Goal: Information Seeking & Learning: Learn about a topic

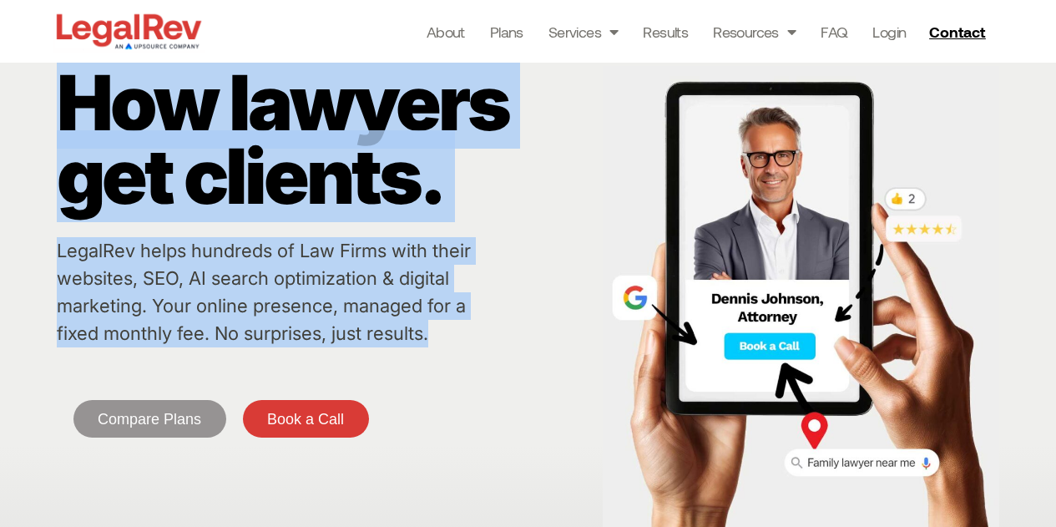
drag, startPoint x: 31, startPoint y: 270, endPoint x: 472, endPoint y: 336, distance: 446.5
click at [472, 336] on div "How lawyers get clients. LegalRev helps hundreds of Law Firms with their websit…" at bounding box center [528, 289] width 1056 height 508
click at [472, 336] on p "LegalRev helps hundreds of Law Firms with their websites, SEO, AI search optimi…" at bounding box center [279, 292] width 444 height 110
drag, startPoint x: 472, startPoint y: 336, endPoint x: 35, endPoint y: 259, distance: 444.2
click at [35, 259] on div "How lawyers get clients. LegalRev helps hundreds of Law Firms with their websit…" at bounding box center [528, 289] width 1056 height 508
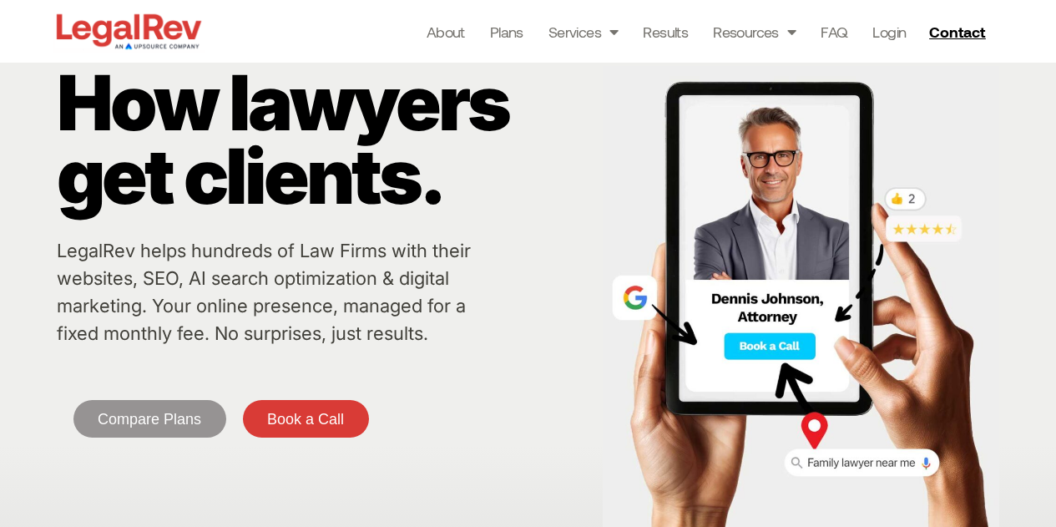
click at [35, 259] on div "How lawyers get clients. LegalRev helps hundreds of Law Firms with their websit…" at bounding box center [528, 289] width 1056 height 508
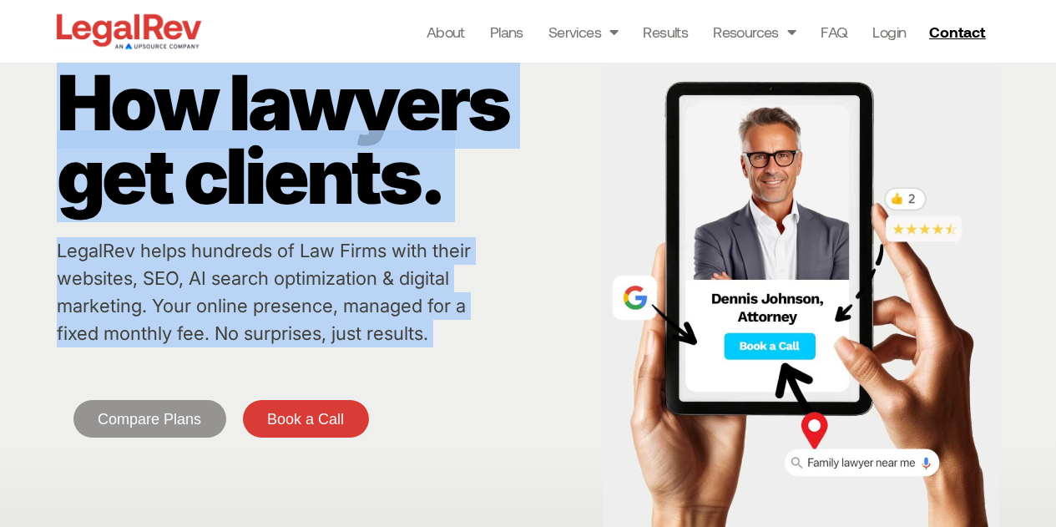
drag, startPoint x: 35, startPoint y: 259, endPoint x: 441, endPoint y: 337, distance: 413.2
click at [441, 337] on div "How lawyers get clients. LegalRev helps hundreds of Law Firms with their websit…" at bounding box center [528, 289] width 1056 height 508
click at [441, 337] on p "LegalRev helps hundreds of Law Firms with their websites, SEO, AI search optimi…" at bounding box center [279, 292] width 444 height 110
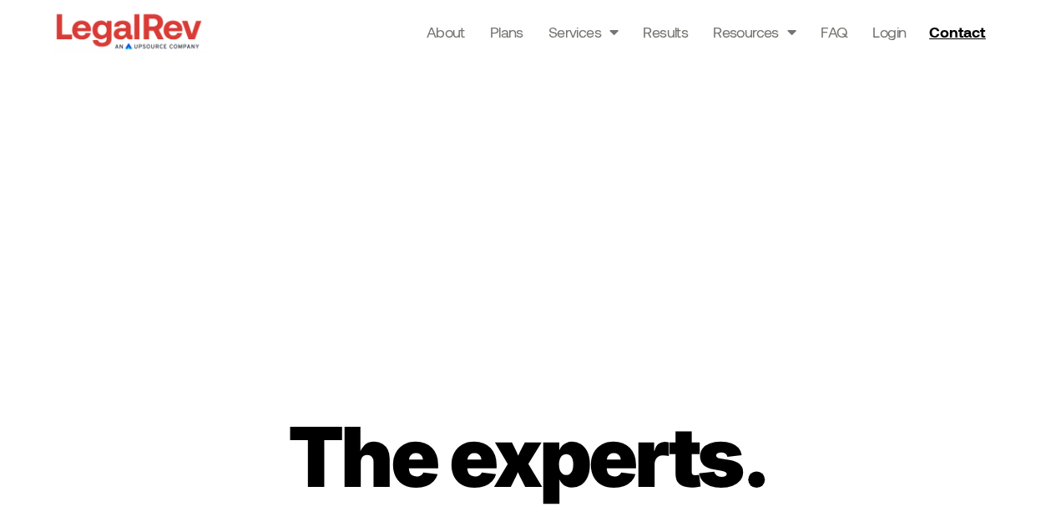
scroll to position [2860, 0]
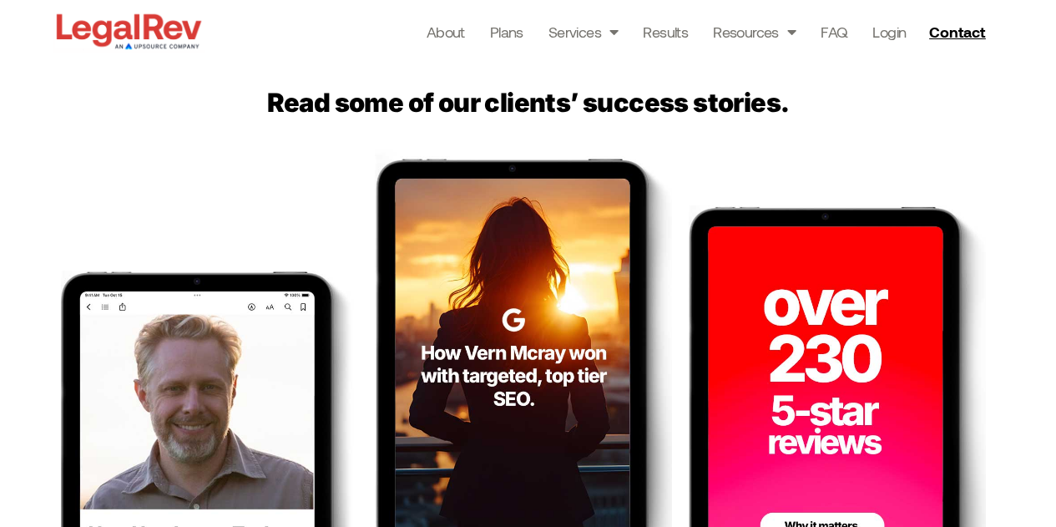
drag, startPoint x: 75, startPoint y: 262, endPoint x: 43, endPoint y: 247, distance: 35.9
drag, startPoint x: 43, startPoint y: 260, endPoint x: 110, endPoint y: 264, distance: 67.7
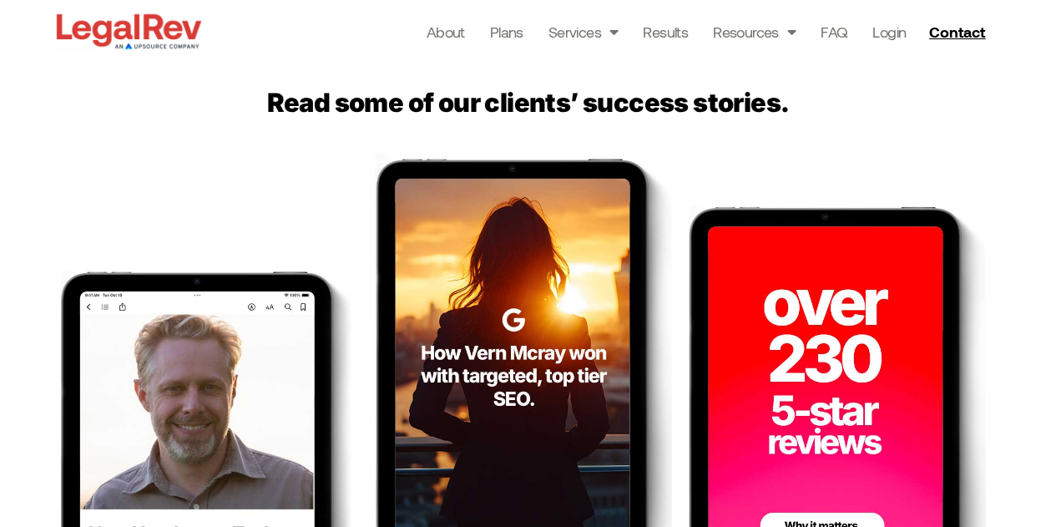
drag, startPoint x: 67, startPoint y: 265, endPoint x: 114, endPoint y: 249, distance: 49.6
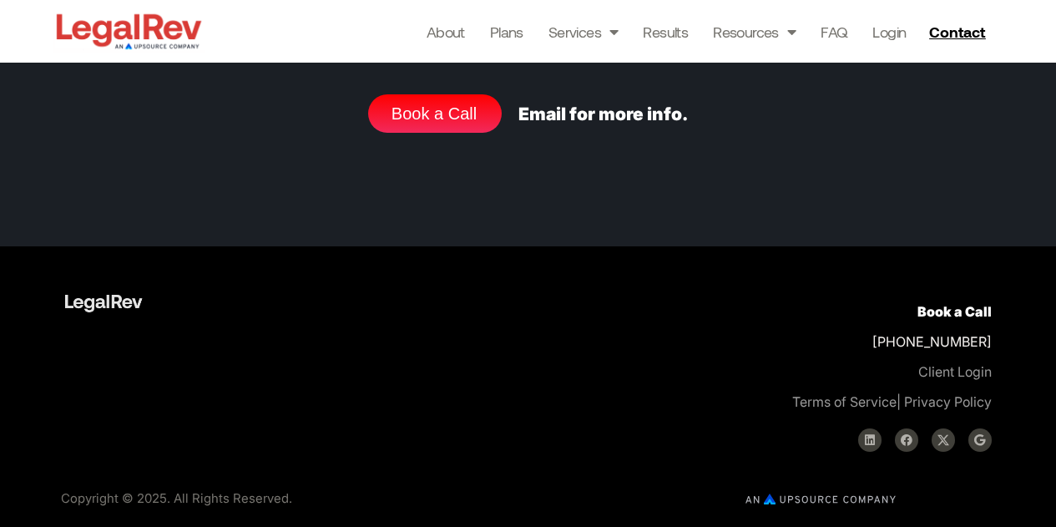
scroll to position [6948, 0]
click at [912, 441] on link "Facebook" at bounding box center [906, 439] width 23 height 23
click at [881, 438] on div "Linkedin Facebook Google" at bounding box center [770, 439] width 442 height 23
click at [875, 436] on icon at bounding box center [870, 440] width 12 height 12
click at [949, 435] on link at bounding box center [943, 439] width 23 height 23
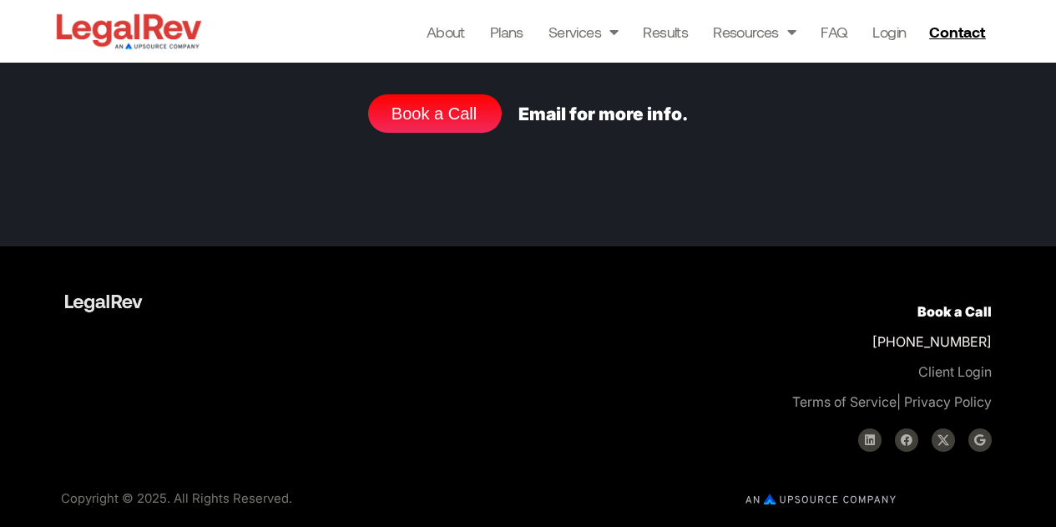
scroll to position [6613, 0]
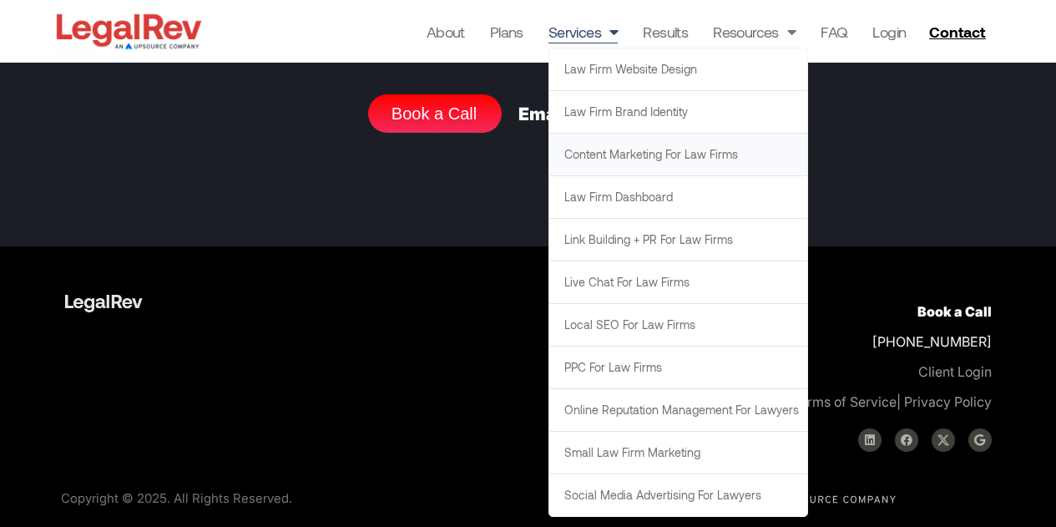
click at [606, 154] on link "Content Marketing for Law Firms" at bounding box center [678, 155] width 258 height 42
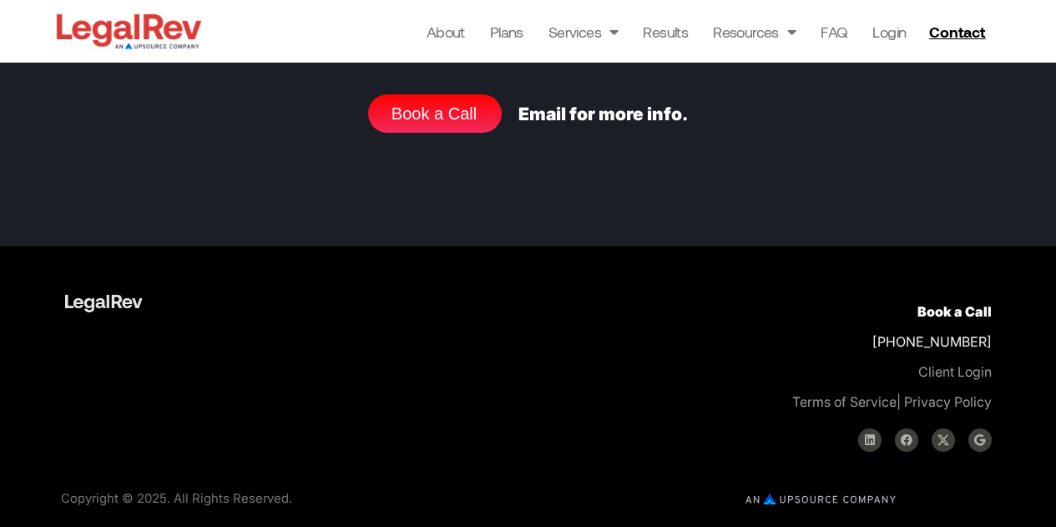
click at [93, 31] on img at bounding box center [129, 31] width 153 height 43
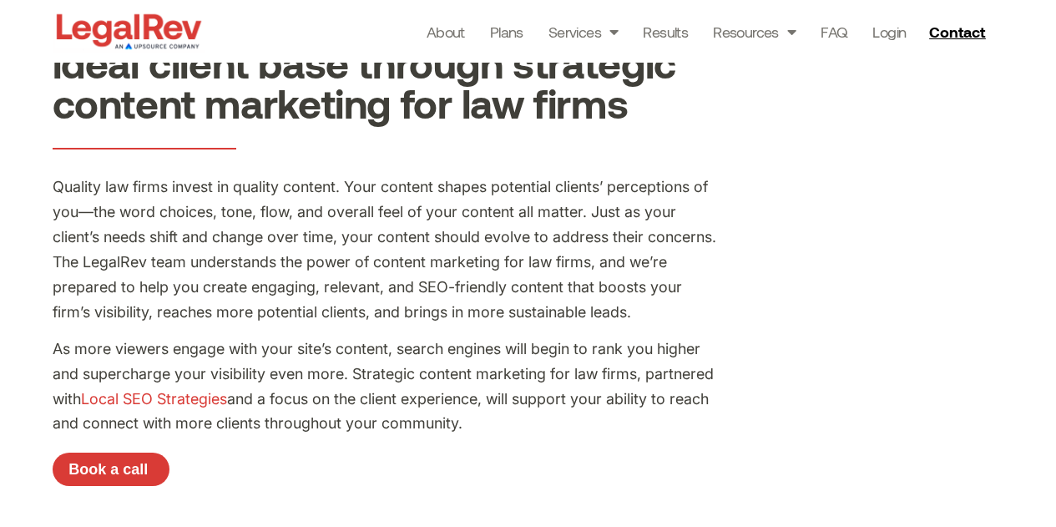
scroll to position [124, 0]
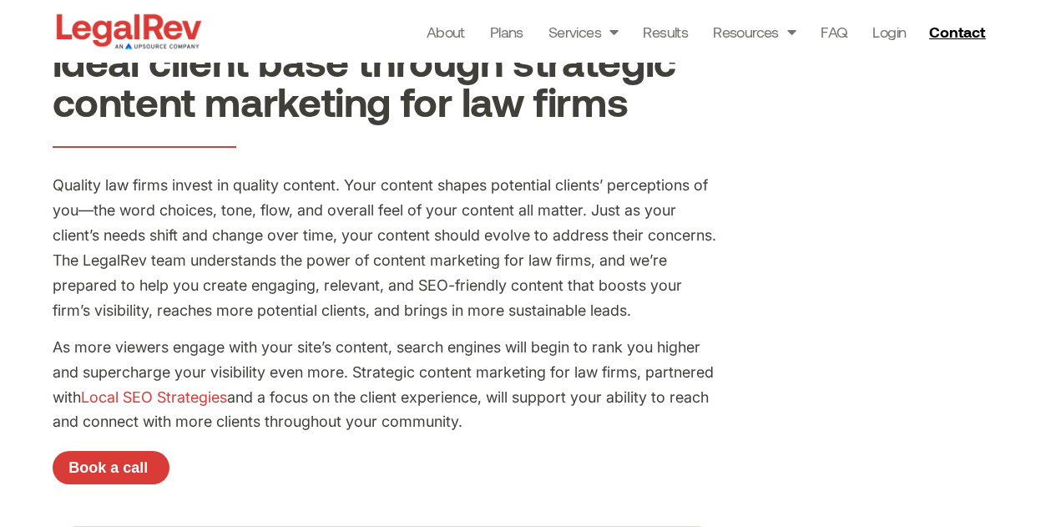
click at [239, 263] on p "Quality law firms invest in quality content. Your content shapes potential clie…" at bounding box center [387, 247] width 668 height 149
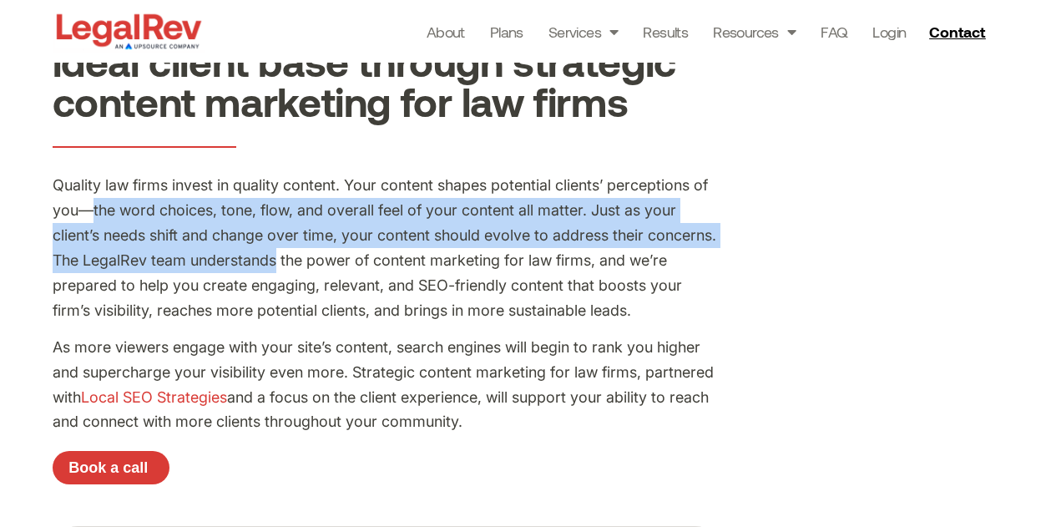
drag, startPoint x: 239, startPoint y: 263, endPoint x: 87, endPoint y: 200, distance: 164.3
click at [87, 200] on p "Quality law firms invest in quality content. Your content shapes potential clie…" at bounding box center [387, 247] width 668 height 149
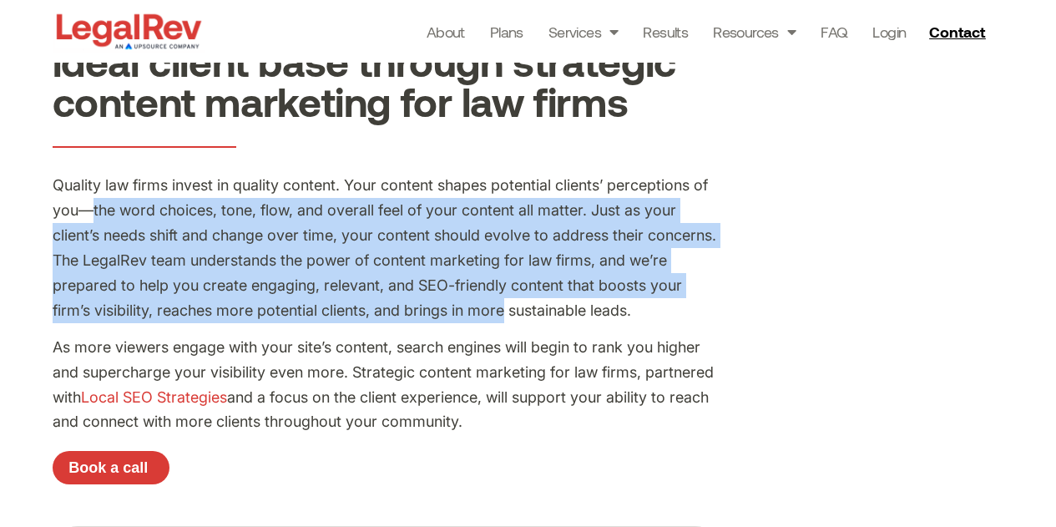
drag, startPoint x: 87, startPoint y: 200, endPoint x: 477, endPoint y: 313, distance: 406.6
click at [477, 313] on p "Quality law firms invest in quality content. Your content shapes potential clie…" at bounding box center [387, 247] width 668 height 149
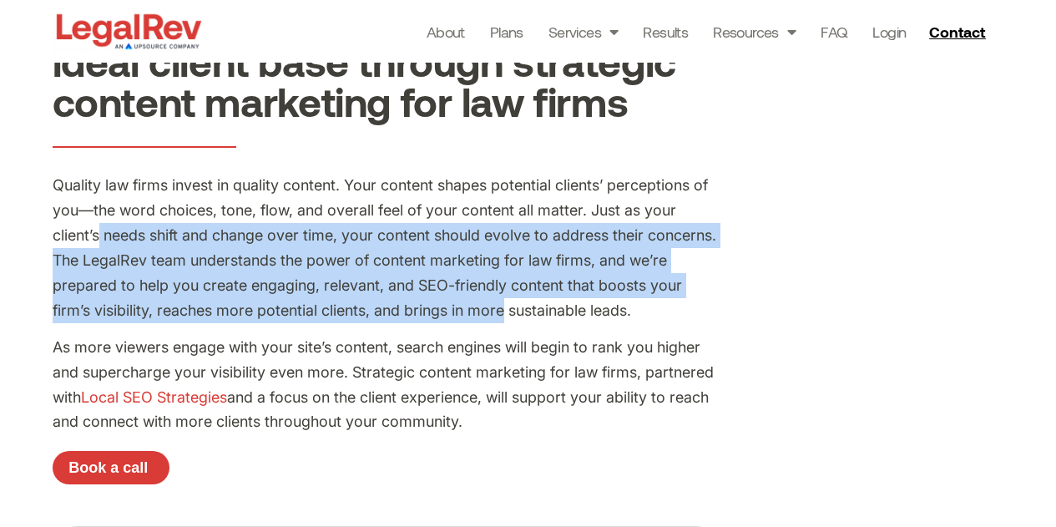
drag, startPoint x: 477, startPoint y: 313, endPoint x: 101, endPoint y: 239, distance: 383.7
click at [101, 239] on p "Quality law firms invest in quality content. Your content shapes potential clie…" at bounding box center [387, 247] width 668 height 149
drag, startPoint x: 101, startPoint y: 239, endPoint x: 572, endPoint y: 321, distance: 477.8
click at [572, 321] on p "Quality law firms invest in quality content. Your content shapes potential clie…" at bounding box center [387, 247] width 668 height 149
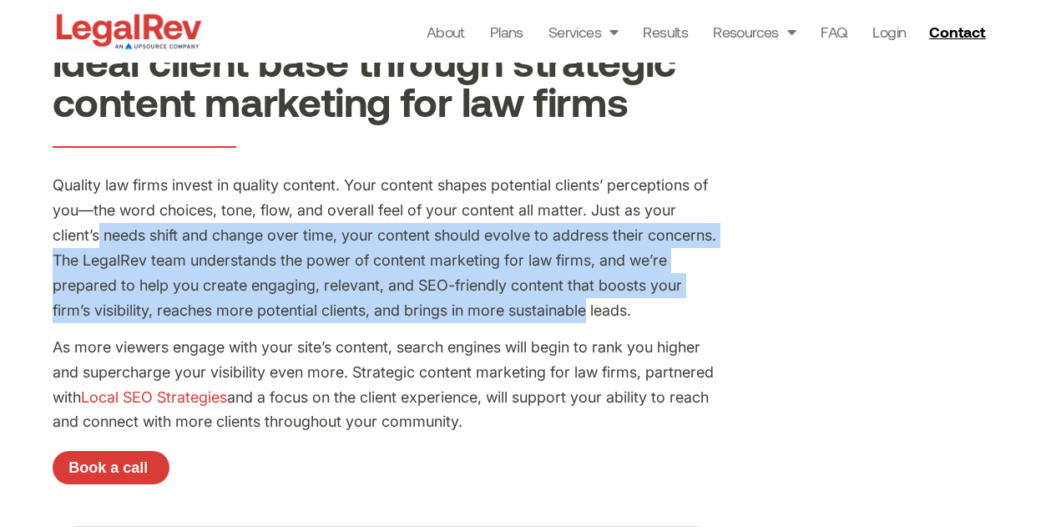
click at [572, 321] on p "Quality law firms invest in quality content. Your content shapes potential clie…" at bounding box center [387, 247] width 668 height 149
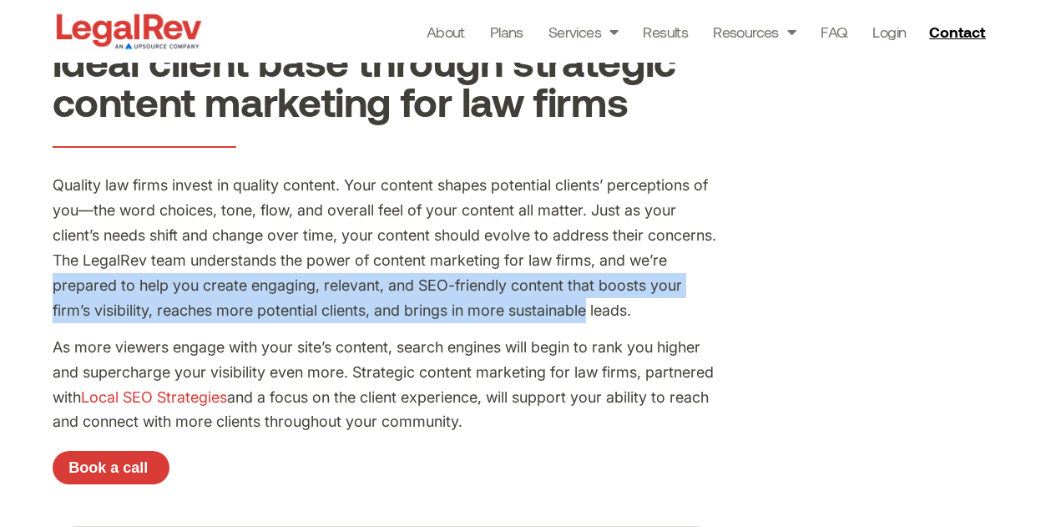
drag, startPoint x: 572, startPoint y: 321, endPoint x: 93, endPoint y: 289, distance: 480.2
click at [93, 289] on p "Quality law firms invest in quality content. Your content shapes potential clie…" at bounding box center [387, 247] width 668 height 149
drag, startPoint x: 93, startPoint y: 289, endPoint x: 588, endPoint y: 315, distance: 495.7
click at [588, 315] on p "Quality law firms invest in quality content. Your content shapes potential clie…" at bounding box center [387, 247] width 668 height 149
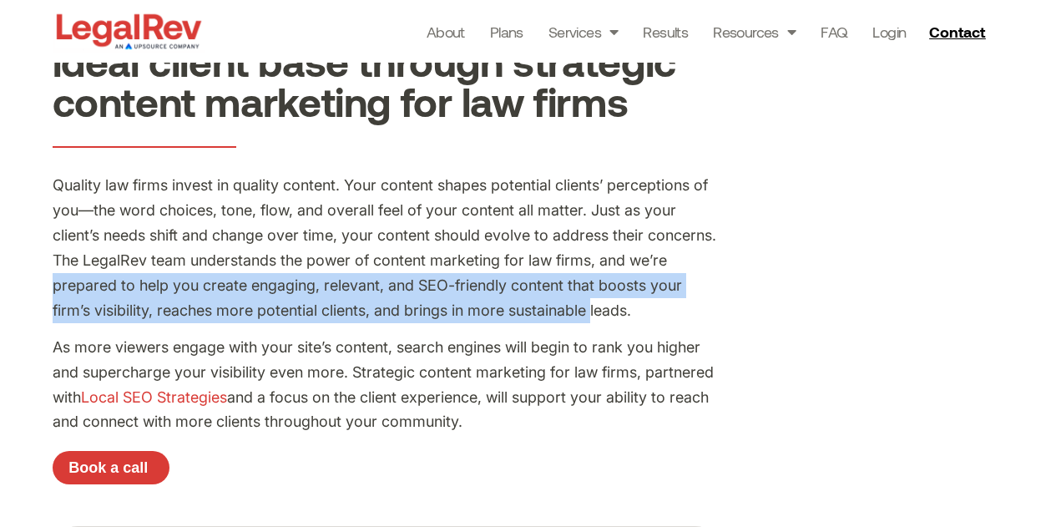
click at [588, 315] on p "Quality law firms invest in quality content. Your content shapes potential clie…" at bounding box center [387, 247] width 668 height 149
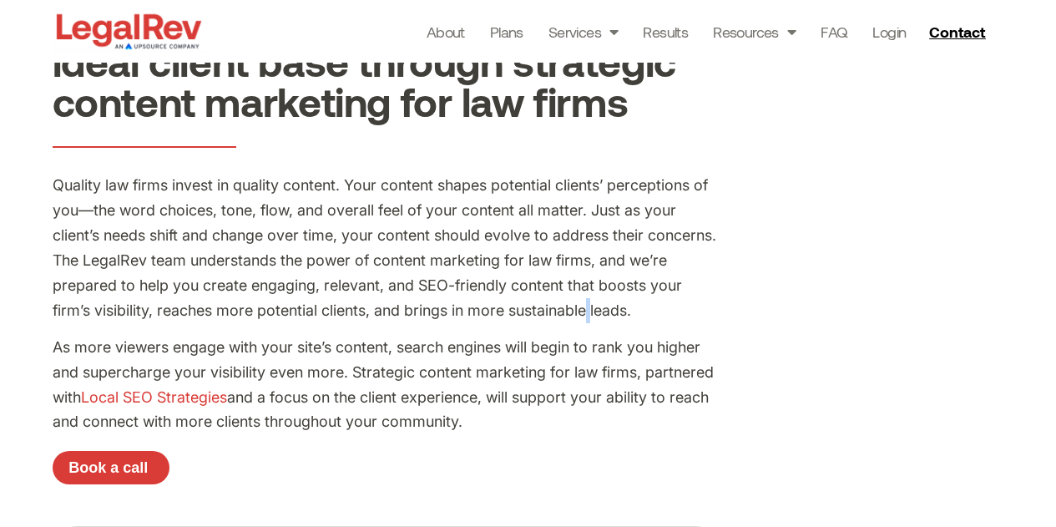
click at [588, 315] on p "Quality law firms invest in quality content. Your content shapes potential clie…" at bounding box center [387, 247] width 668 height 149
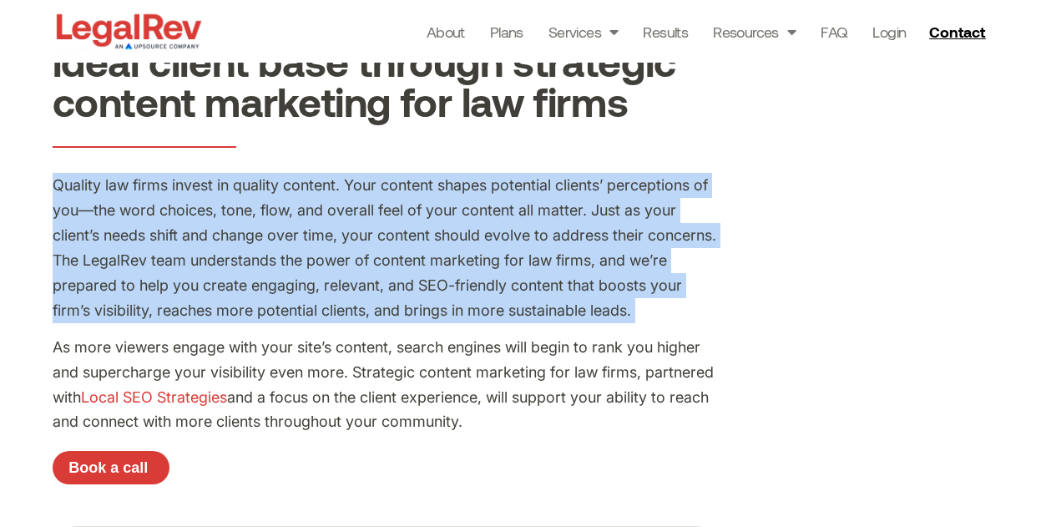
drag, startPoint x: 588, startPoint y: 315, endPoint x: 392, endPoint y: 315, distance: 195.3
click at [392, 315] on p "Quality law firms invest in quality content. Your content shapes potential clie…" at bounding box center [387, 247] width 668 height 149
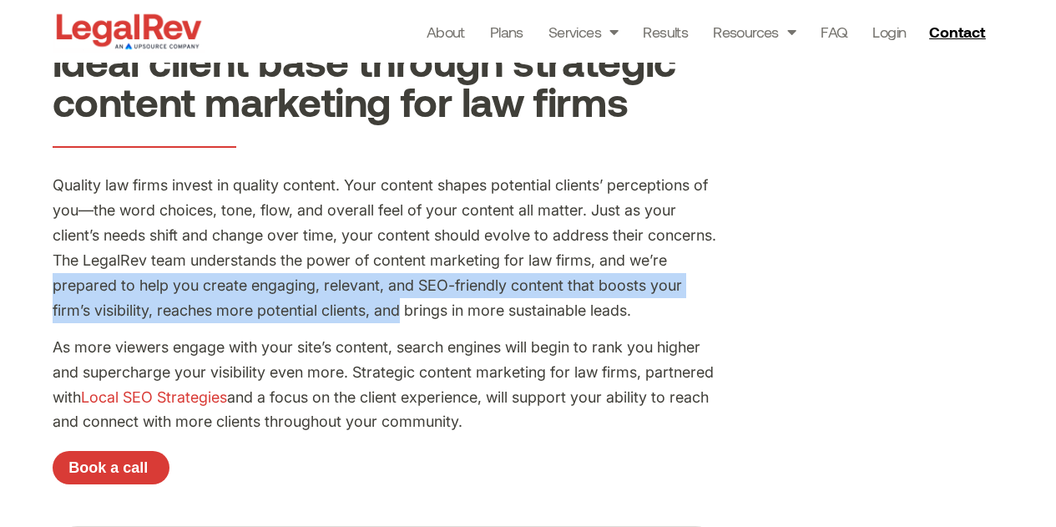
drag, startPoint x: 392, startPoint y: 315, endPoint x: 63, endPoint y: 287, distance: 330.9
click at [63, 287] on p "Quality law firms invest in quality content. Your content shapes potential clie…" at bounding box center [387, 247] width 668 height 149
drag, startPoint x: 63, startPoint y: 287, endPoint x: 653, endPoint y: 307, distance: 590.5
click at [653, 307] on p "Quality law firms invest in quality content. Your content shapes potential clie…" at bounding box center [387, 247] width 668 height 149
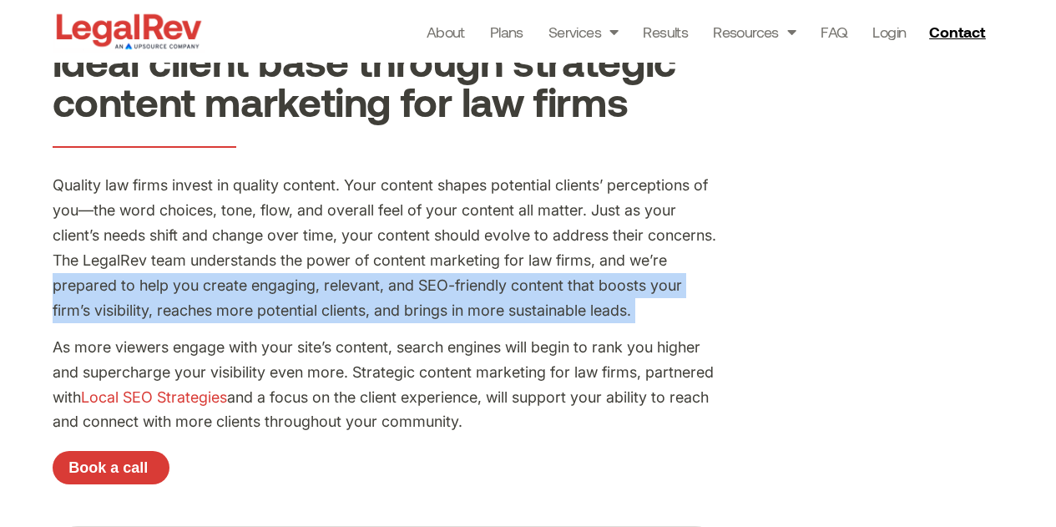
click at [653, 307] on p "Quality law firms invest in quality content. Your content shapes potential clie…" at bounding box center [387, 247] width 668 height 149
drag, startPoint x: 653, startPoint y: 307, endPoint x: 84, endPoint y: 285, distance: 568.9
click at [84, 285] on p "Quality law firms invest in quality content. Your content shapes potential clie…" at bounding box center [387, 247] width 668 height 149
drag, startPoint x: 84, startPoint y: 285, endPoint x: 638, endPoint y: 320, distance: 554.5
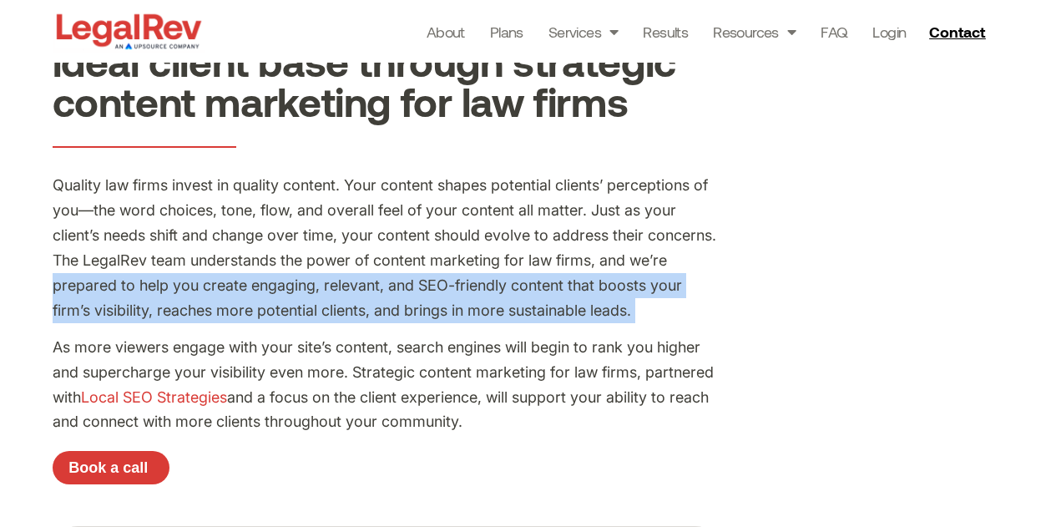
click at [638, 320] on p "Quality law firms invest in quality content. Your content shapes potential clie…" at bounding box center [387, 247] width 668 height 149
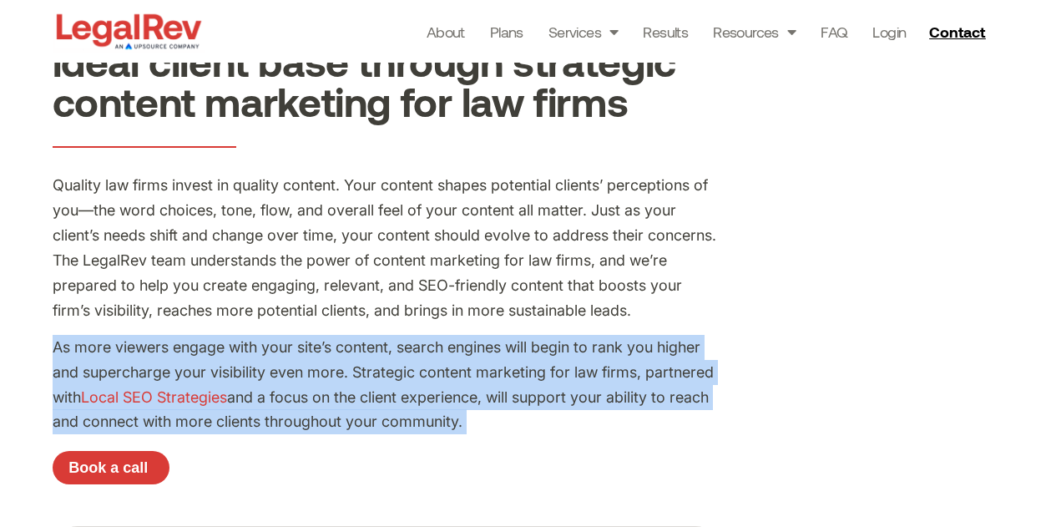
drag, startPoint x: 638, startPoint y: 320, endPoint x: 614, endPoint y: 414, distance: 97.2
click at [614, 414] on div "Quality law firms invest in quality content. Your content shapes potential clie…" at bounding box center [387, 303] width 668 height 261
click at [614, 414] on p "As more viewers engage with your site’s content, search engines will begin to r…" at bounding box center [387, 385] width 668 height 100
drag, startPoint x: 614, startPoint y: 414, endPoint x: 59, endPoint y: 341, distance: 559.9
click at [59, 341] on p "As more viewers engage with your site’s content, search engines will begin to r…" at bounding box center [387, 385] width 668 height 100
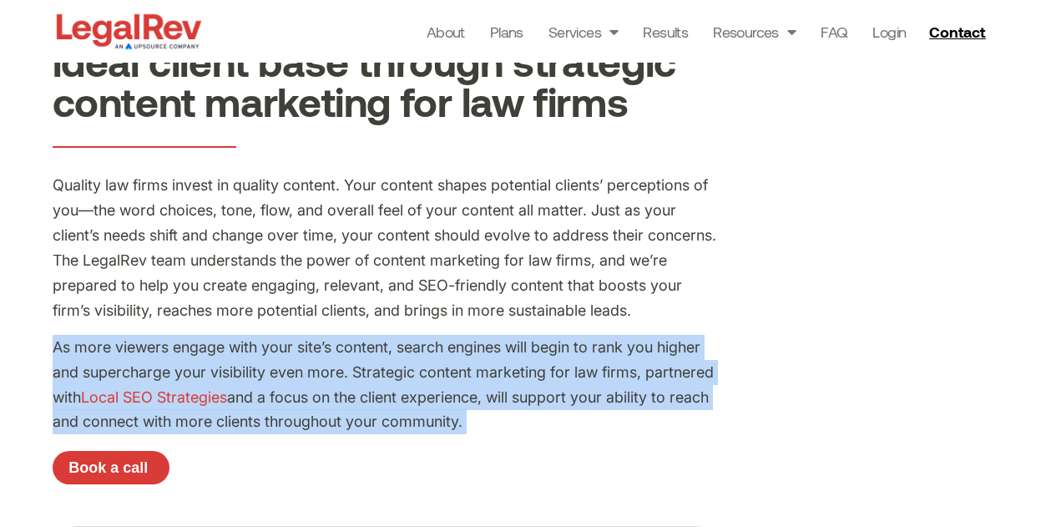
click at [59, 341] on p "As more viewers engage with your site’s content, search engines will begin to r…" at bounding box center [387, 385] width 668 height 100
drag, startPoint x: 59, startPoint y: 341, endPoint x: 492, endPoint y: 430, distance: 441.5
click at [492, 430] on p "As more viewers engage with your site’s content, search engines will begin to r…" at bounding box center [387, 385] width 668 height 100
drag, startPoint x: 492, startPoint y: 430, endPoint x: 57, endPoint y: 351, distance: 442.1
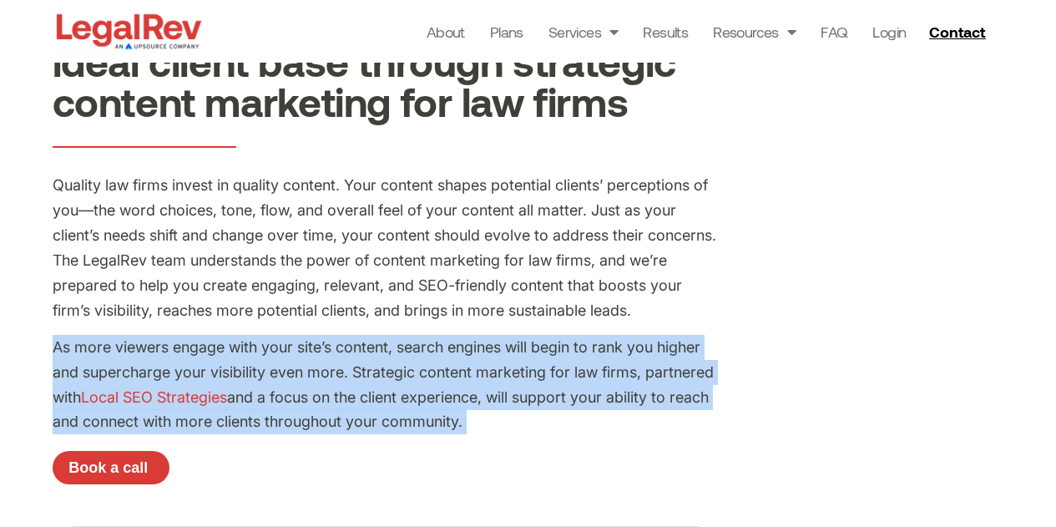
click at [57, 351] on p "As more viewers engage with your site’s content, search engines will begin to r…" at bounding box center [387, 385] width 668 height 100
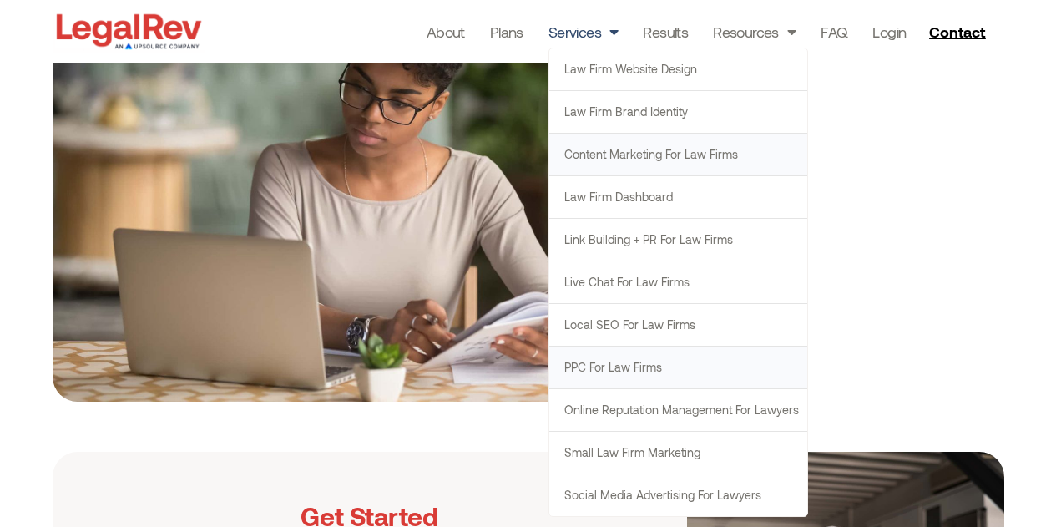
scroll to position [1521, 0]
click at [618, 491] on link "Social Media Advertising for Lawyers" at bounding box center [678, 495] width 258 height 42
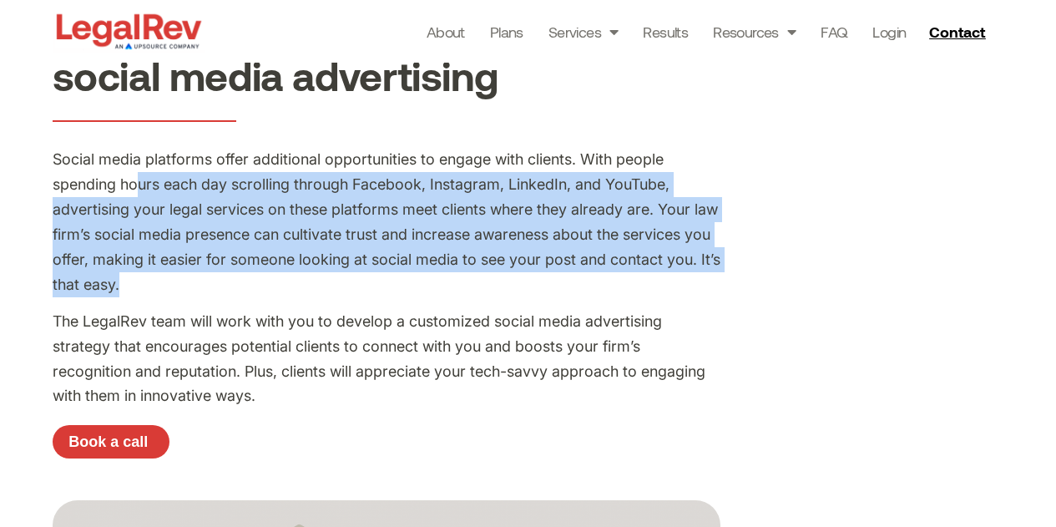
click at [131, 181] on p "Social media platforms offer additional opportunities to engage with clients. W…" at bounding box center [387, 221] width 668 height 149
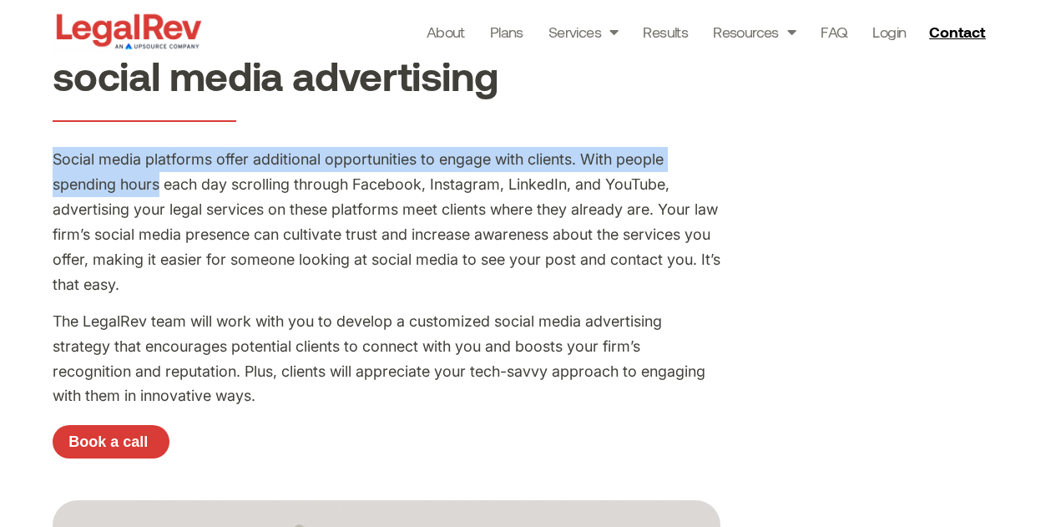
drag, startPoint x: 131, startPoint y: 181, endPoint x: 69, endPoint y: 159, distance: 65.5
click at [69, 159] on p "Social media platforms offer additional opportunities to engage with clients. W…" at bounding box center [387, 221] width 668 height 149
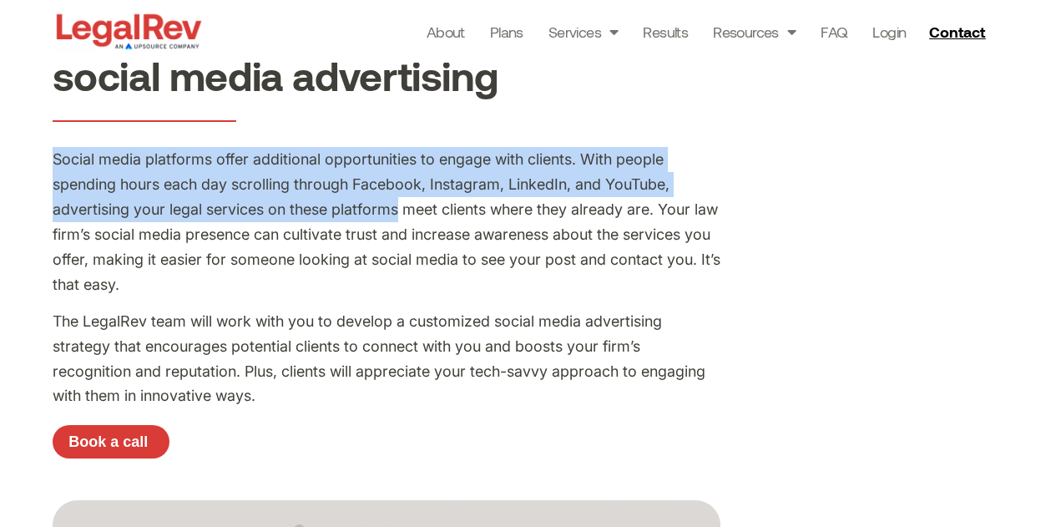
drag, startPoint x: 69, startPoint y: 159, endPoint x: 365, endPoint y: 212, distance: 300.1
click at [365, 212] on p "Social media platforms offer additional opportunities to engage with clients. W…" at bounding box center [387, 221] width 668 height 149
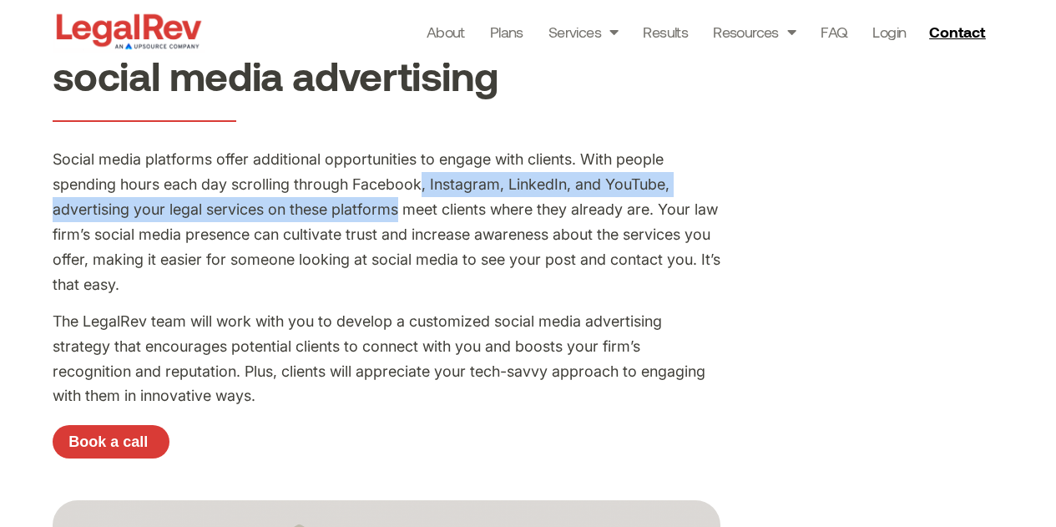
drag, startPoint x: 365, startPoint y: 212, endPoint x: 419, endPoint y: 188, distance: 59.4
click at [419, 188] on p "Social media platforms offer additional opportunities to engage with clients. W…" at bounding box center [387, 221] width 668 height 149
drag, startPoint x: 419, startPoint y: 188, endPoint x: 288, endPoint y: 209, distance: 132.7
click at [288, 209] on p "Social media platforms offer additional opportunities to engage with clients. W…" at bounding box center [387, 221] width 668 height 149
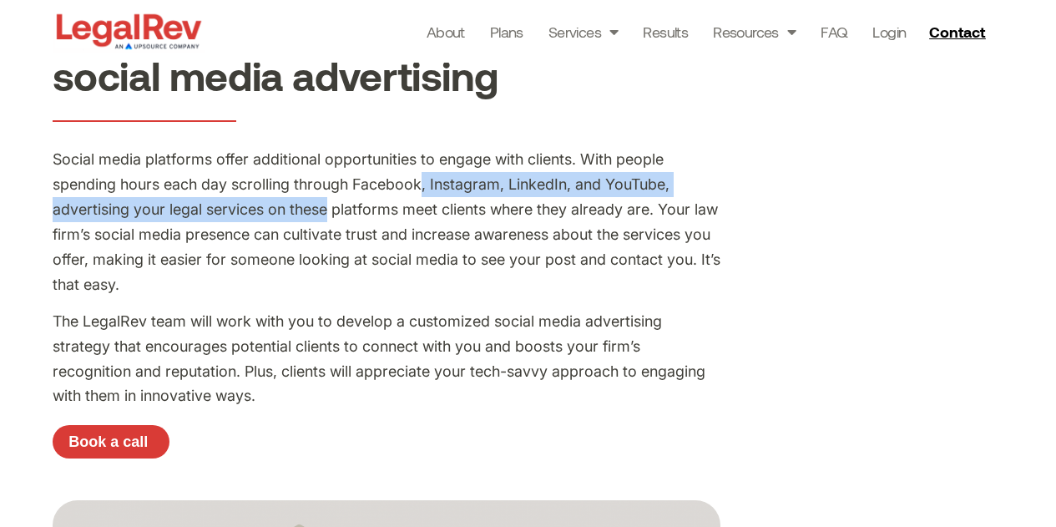
click at [288, 209] on p "Social media platforms offer additional opportunities to engage with clients. W…" at bounding box center [387, 221] width 668 height 149
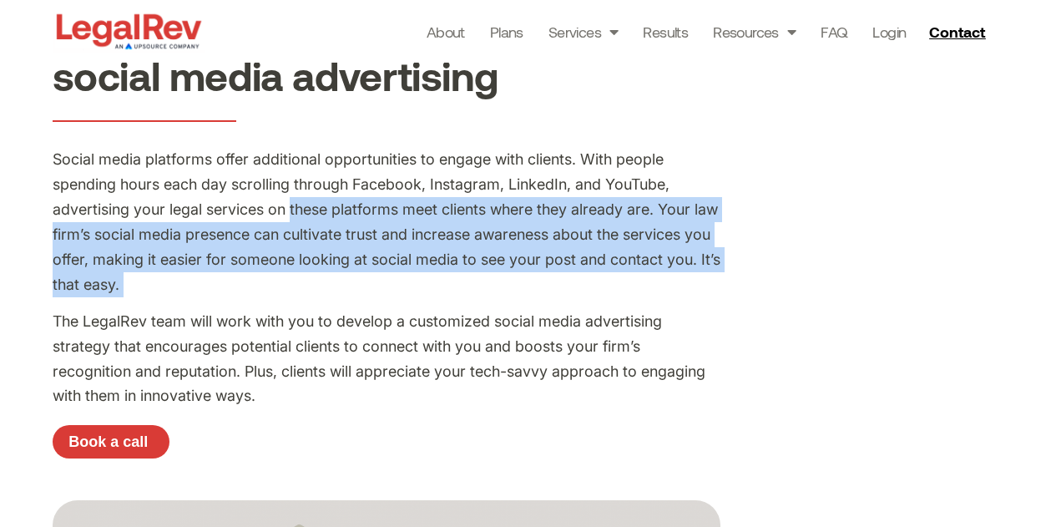
drag, startPoint x: 288, startPoint y: 209, endPoint x: 448, endPoint y: 275, distance: 173.3
click at [448, 275] on p "Social media platforms offer additional opportunities to engage with clients. W…" at bounding box center [387, 221] width 668 height 149
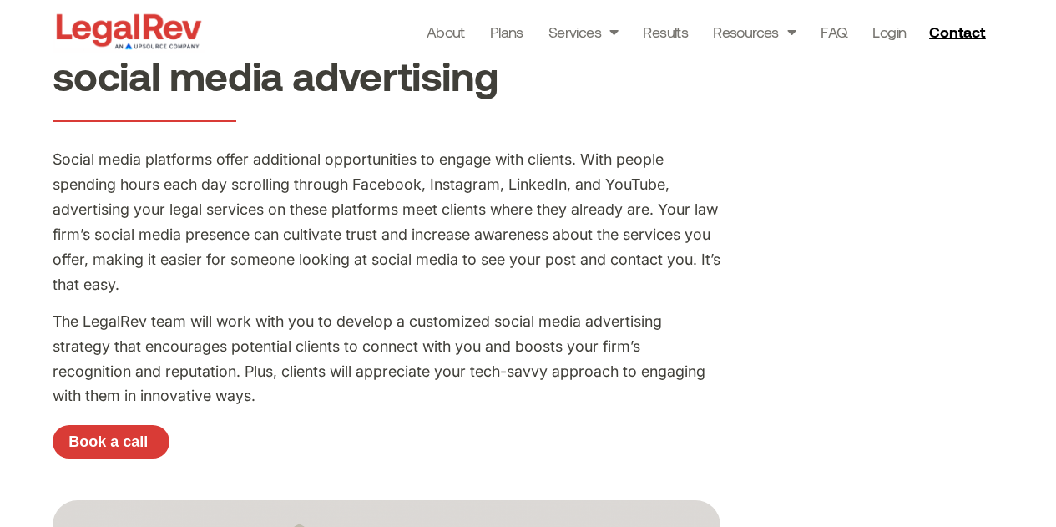
click at [448, 275] on p "Social media platforms offer additional opportunities to engage with clients. W…" at bounding box center [387, 221] width 668 height 149
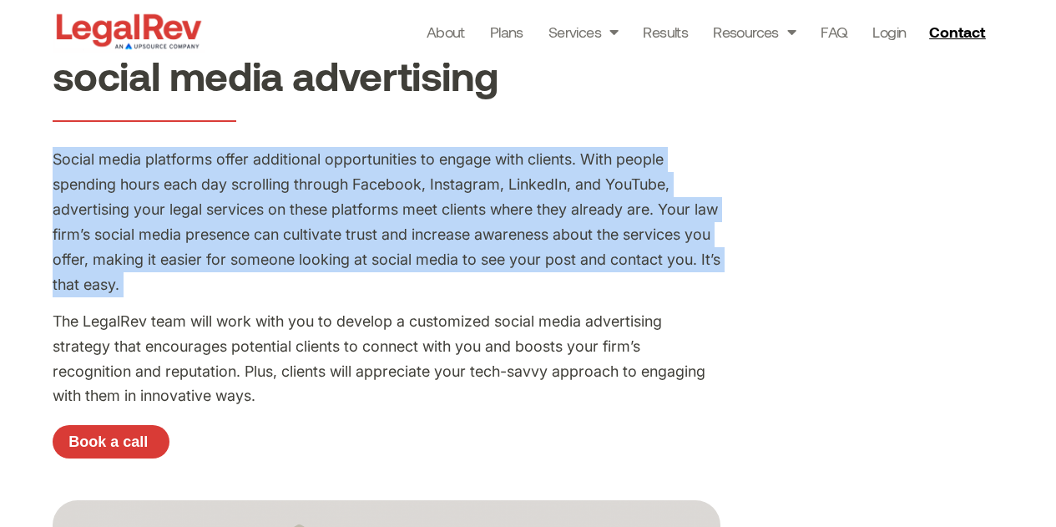
click at [448, 275] on p "Social media platforms offer additional opportunities to engage with clients. W…" at bounding box center [387, 221] width 668 height 149
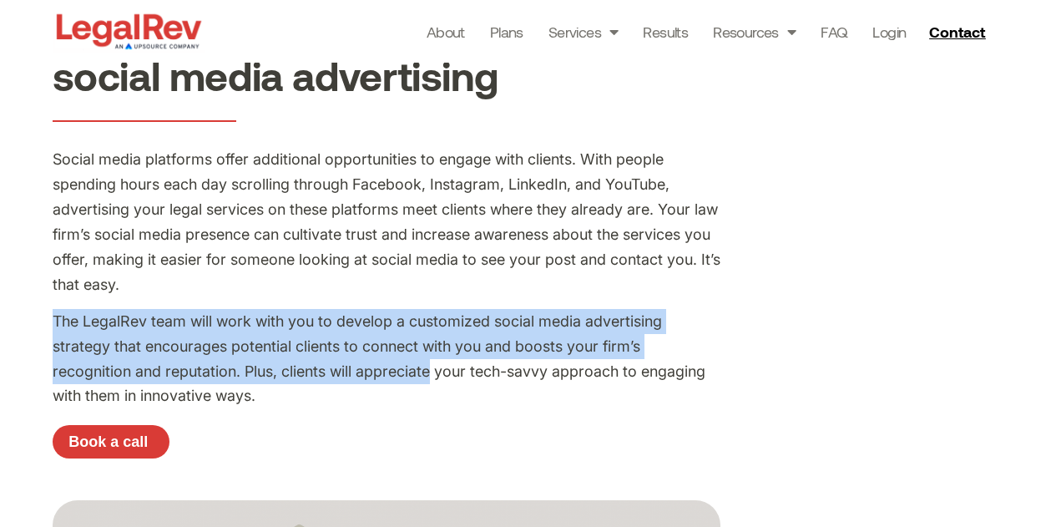
drag, startPoint x: 448, startPoint y: 275, endPoint x: 423, endPoint y: 380, distance: 108.1
click at [423, 380] on div "Social media platforms offer additional opportunities to engage with clients. W…" at bounding box center [387, 277] width 668 height 261
click at [423, 380] on p "The LegalRev team will work with you to develop a customized social media adver…" at bounding box center [387, 359] width 668 height 100
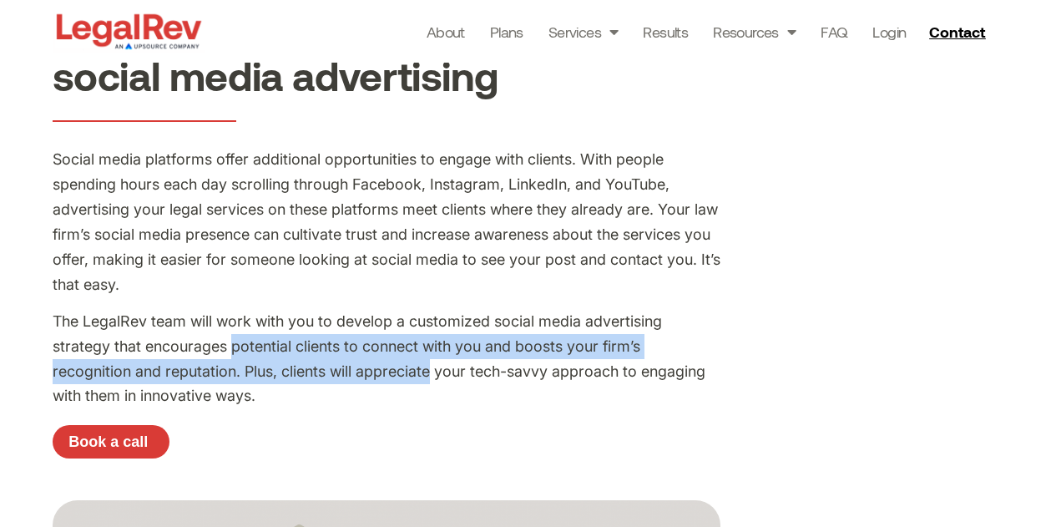
drag, startPoint x: 423, startPoint y: 380, endPoint x: 275, endPoint y: 356, distance: 149.6
click at [275, 356] on p "The LegalRev team will work with you to develop a customized social media adver…" at bounding box center [387, 359] width 668 height 100
drag, startPoint x: 275, startPoint y: 356, endPoint x: 297, endPoint y: 379, distance: 31.3
click at [297, 379] on p "The LegalRev team will work with you to develop a customized social media adver…" at bounding box center [387, 359] width 668 height 100
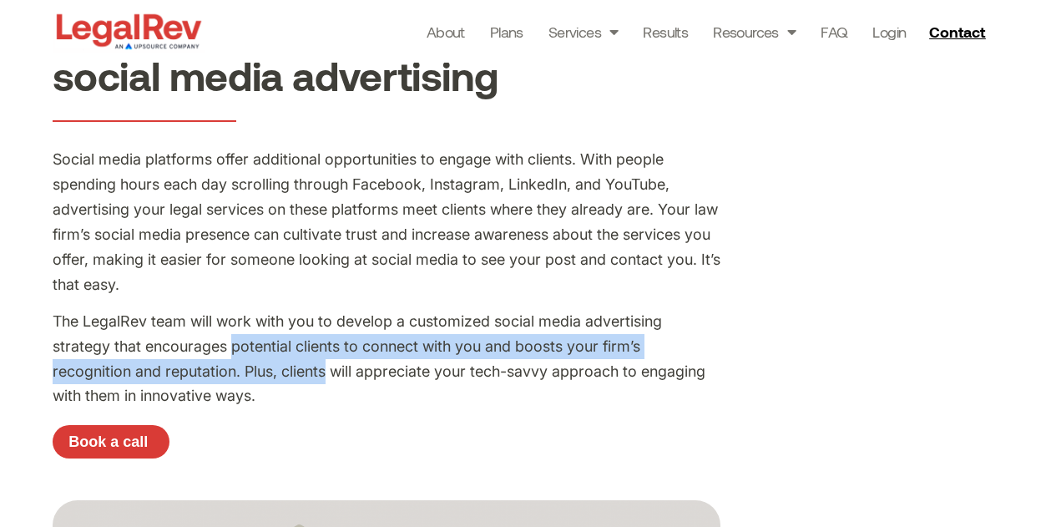
click at [297, 379] on p "The LegalRev team will work with you to develop a customized social media adver…" at bounding box center [387, 359] width 668 height 100
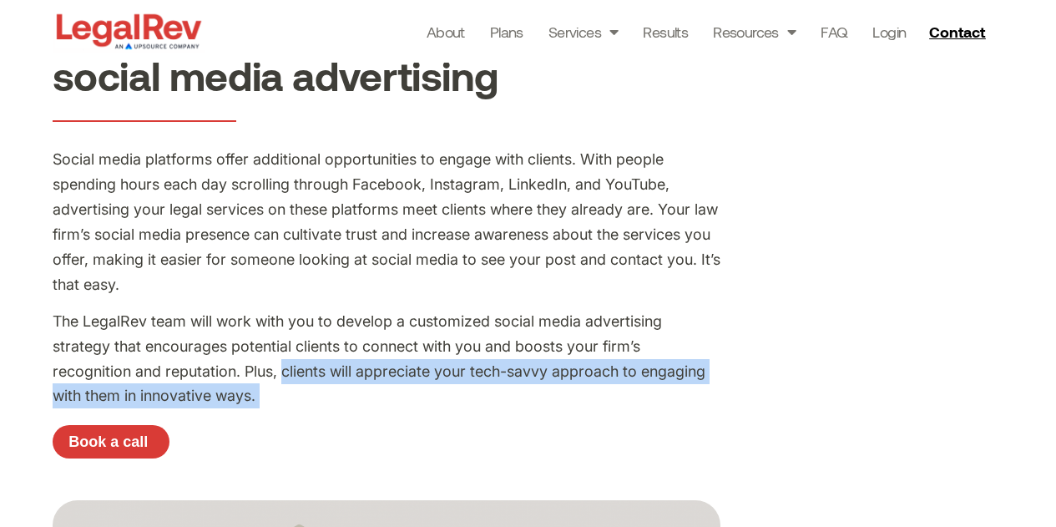
click at [295, 386] on p "The LegalRev team will work with you to develop a customized social media adver…" at bounding box center [387, 359] width 668 height 100
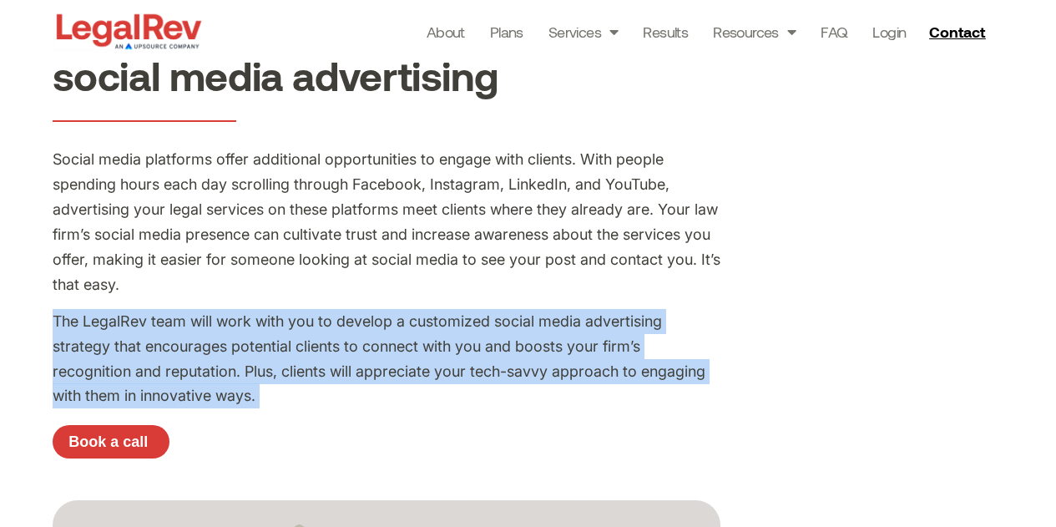
drag, startPoint x: 295, startPoint y: 386, endPoint x: 203, endPoint y: 275, distance: 145.2
click at [203, 275] on div "Social media platforms offer additional opportunities to engage with clients. W…" at bounding box center [387, 277] width 668 height 261
click at [203, 275] on p "Social media platforms offer additional opportunities to engage with clients. W…" at bounding box center [387, 221] width 668 height 149
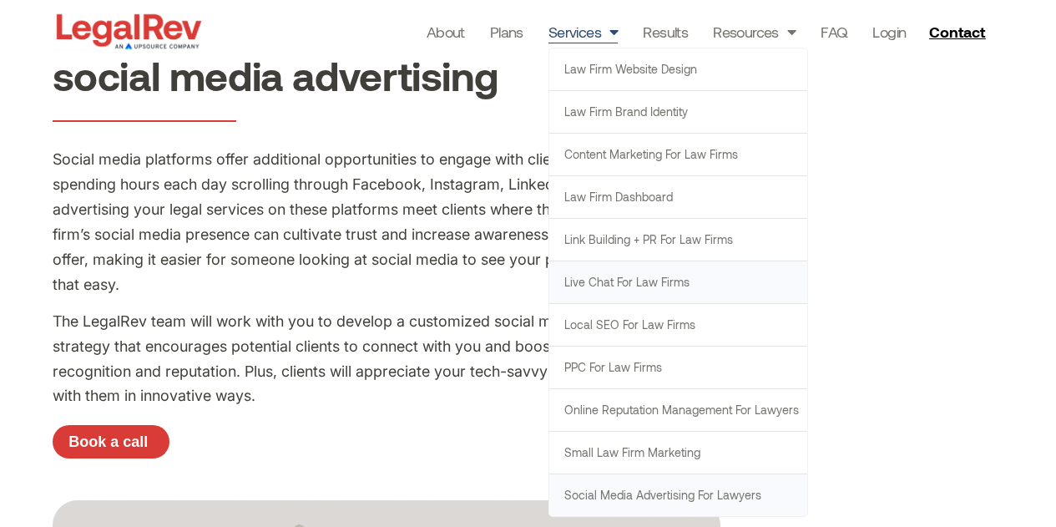
click at [636, 275] on link "Live Chat for Law Firms" at bounding box center [678, 282] width 258 height 42
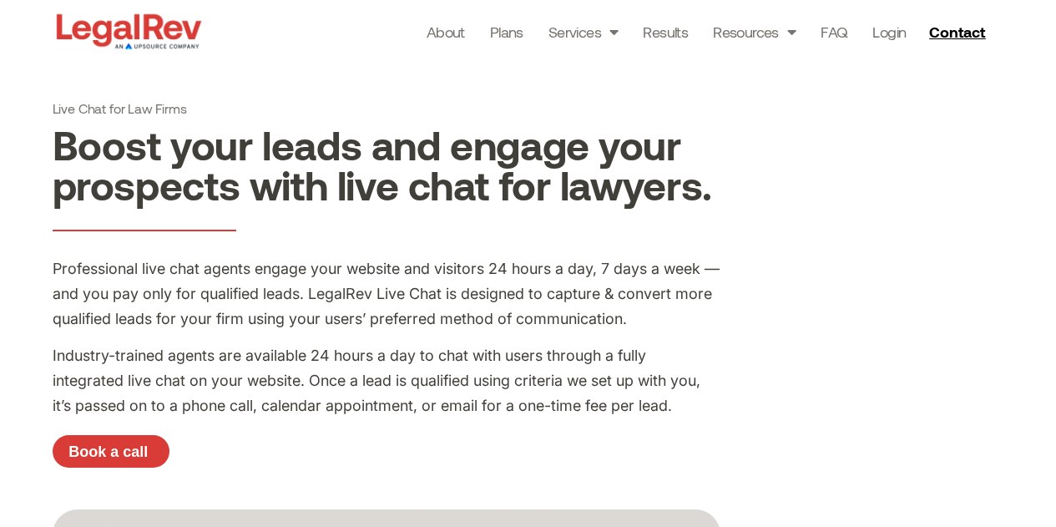
click at [357, 418] on div "Professional live chat agents engage your website and visitors 24 hours a day, …" at bounding box center [387, 341] width 668 height 170
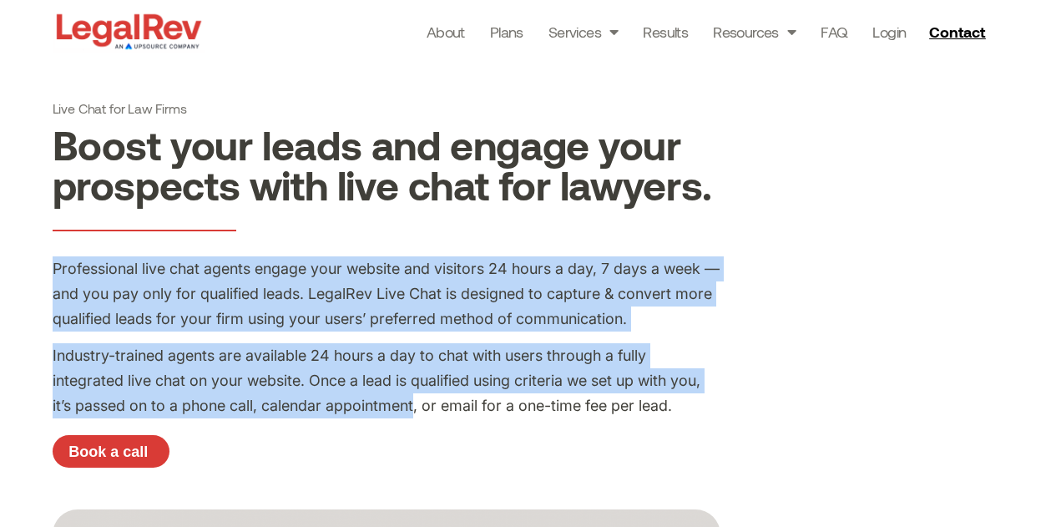
drag, startPoint x: 0, startPoint y: 0, endPoint x: 6, endPoint y: 269, distance: 268.8
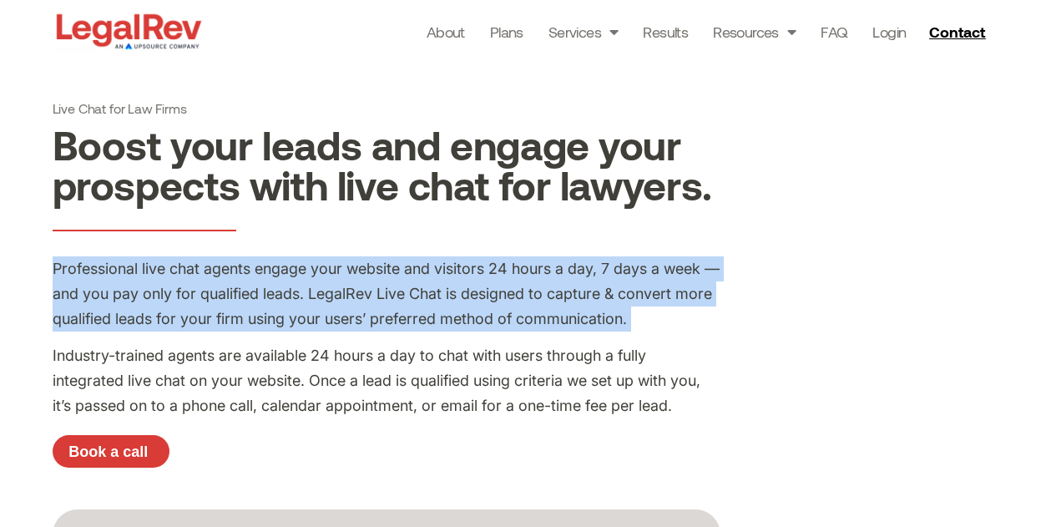
drag, startPoint x: 6, startPoint y: 269, endPoint x: 668, endPoint y: 317, distance: 663.7
click at [668, 317] on p "Professional live chat agents engage your website and visitors 24 hours a day, …" at bounding box center [387, 293] width 668 height 75
drag, startPoint x: 668, startPoint y: 317, endPoint x: 104, endPoint y: 279, distance: 564.7
click at [104, 279] on p "Professional live chat agents engage your website and visitors 24 hours a day, …" at bounding box center [387, 293] width 668 height 75
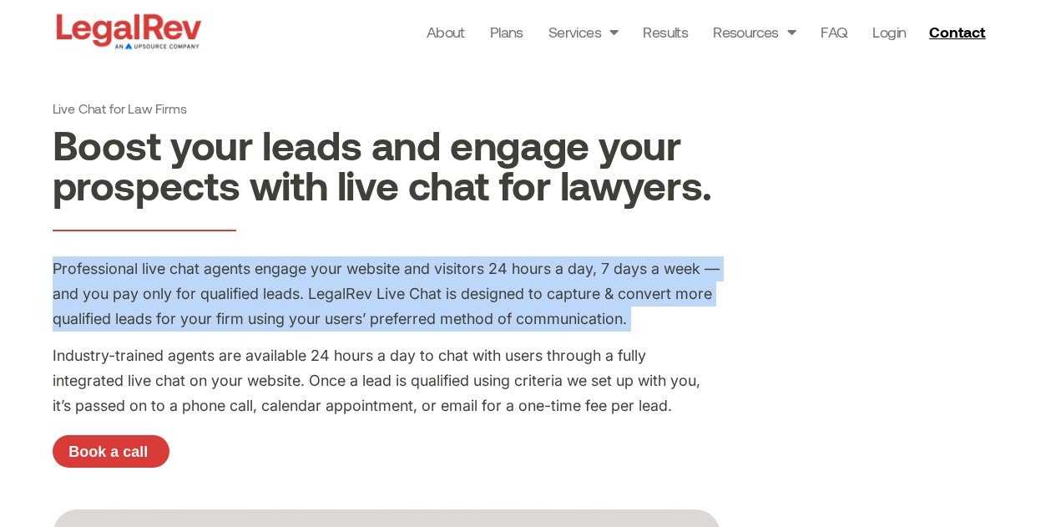
click at [104, 279] on p "Professional live chat agents engage your website and visitors 24 hours a day, …" at bounding box center [387, 293] width 668 height 75
drag, startPoint x: 104, startPoint y: 279, endPoint x: 640, endPoint y: 315, distance: 537.1
click at [640, 315] on p "Professional live chat agents engage your website and visitors 24 hours a day, …" at bounding box center [387, 293] width 668 height 75
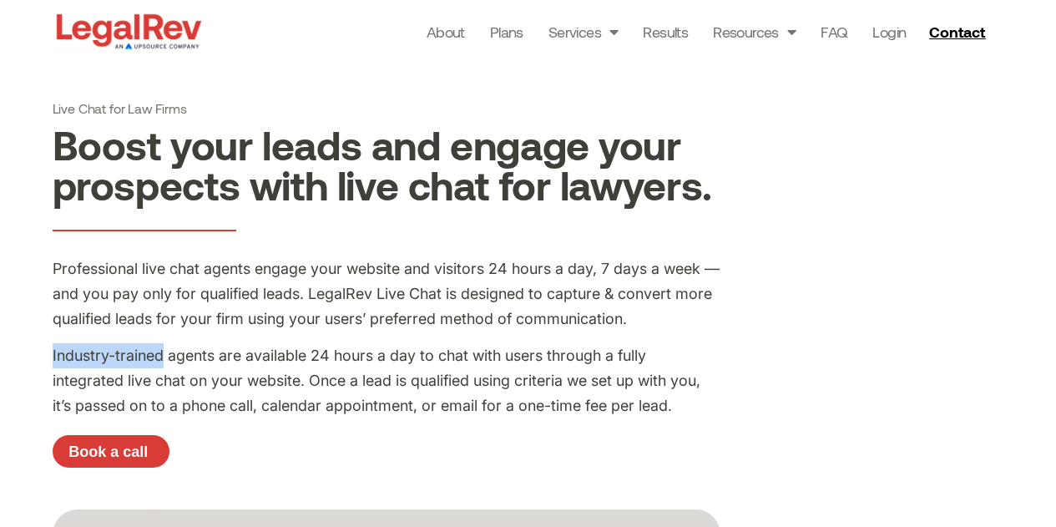
drag, startPoint x: 640, startPoint y: 315, endPoint x: 130, endPoint y: 373, distance: 513.3
click at [130, 373] on div "Professional live chat agents engage your website and visitors 24 hours a day, …" at bounding box center [387, 337] width 668 height 162
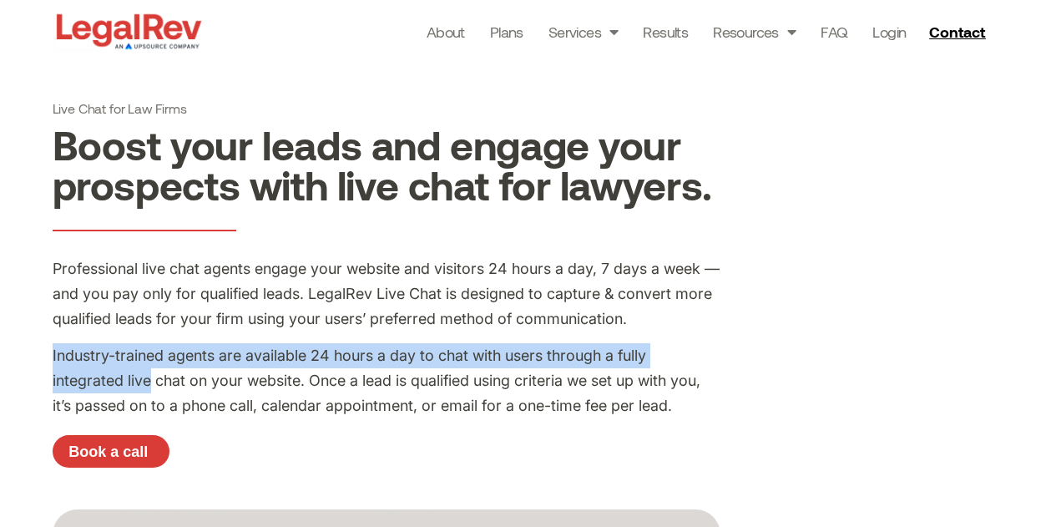
click at [130, 373] on p "Industry-trained agents are available 24 hours a day to chat with users through…" at bounding box center [387, 380] width 668 height 75
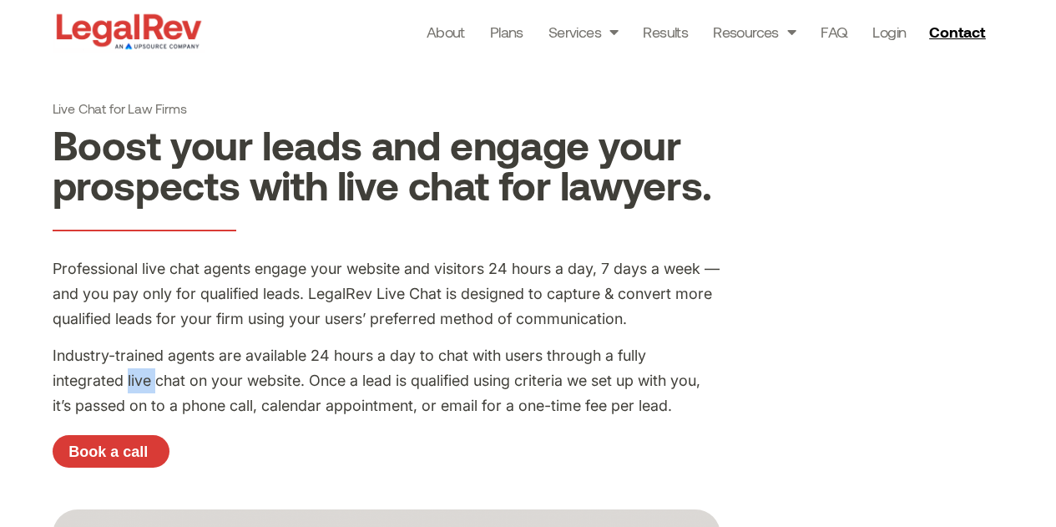
click at [130, 373] on p "Industry-trained agents are available 24 hours a day to chat with users through…" at bounding box center [387, 380] width 668 height 75
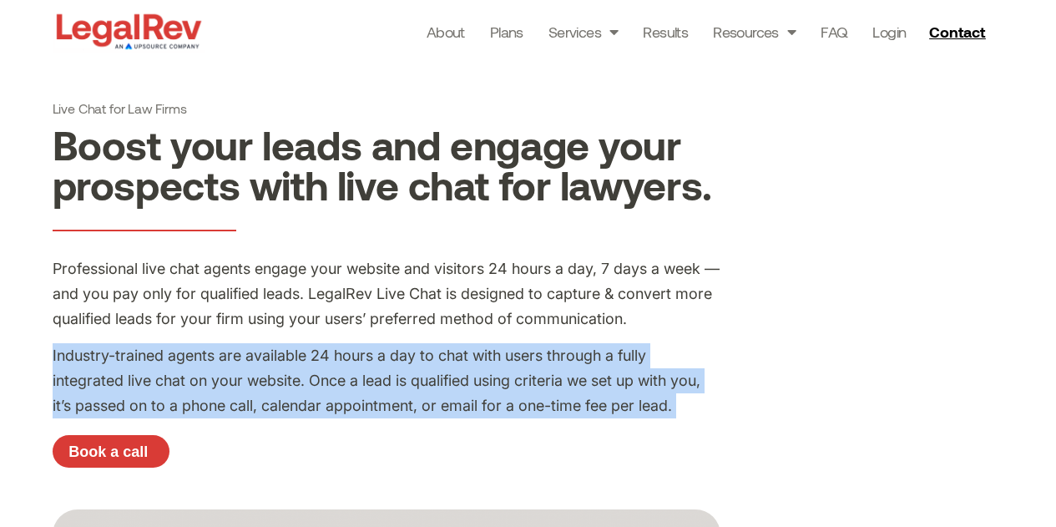
click at [130, 373] on p "Industry-trained agents are available 24 hours a day to chat with users through…" at bounding box center [387, 380] width 668 height 75
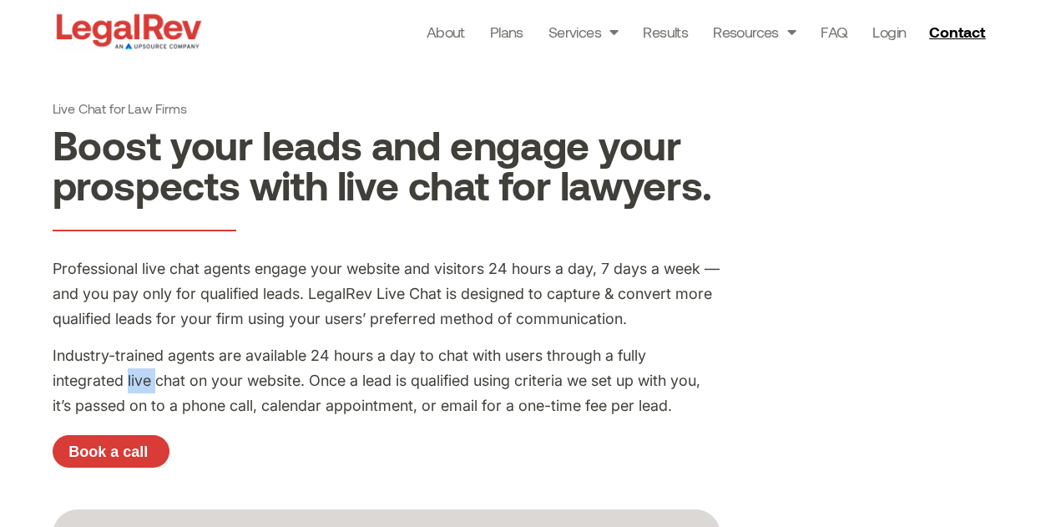
click at [130, 373] on p "Industry-trained agents are available 24 hours a day to chat with users through…" at bounding box center [387, 380] width 668 height 75
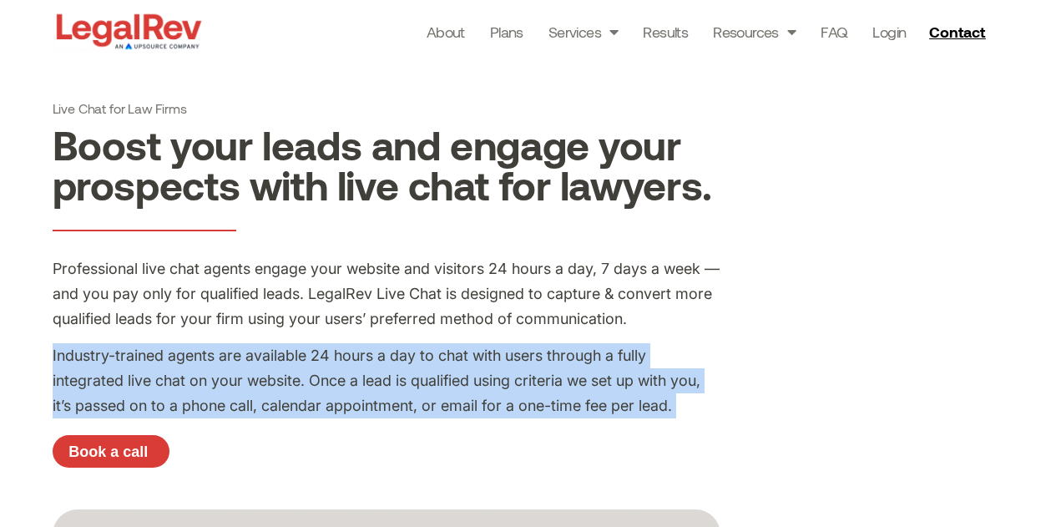
click at [130, 373] on p "Industry-trained agents are available 24 hours a day to chat with users through…" at bounding box center [387, 380] width 668 height 75
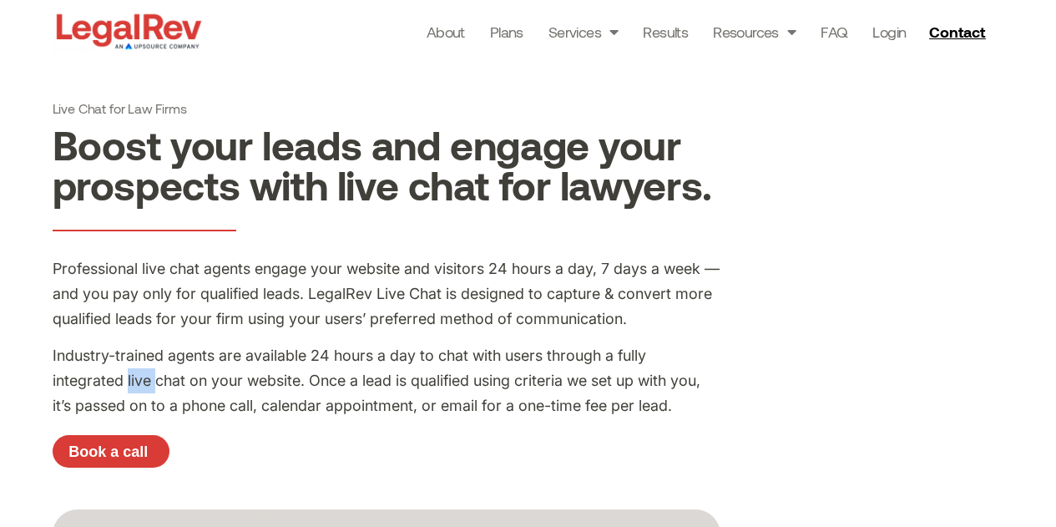
click at [130, 373] on p "Industry-trained agents are available 24 hours a day to chat with users through…" at bounding box center [387, 380] width 668 height 75
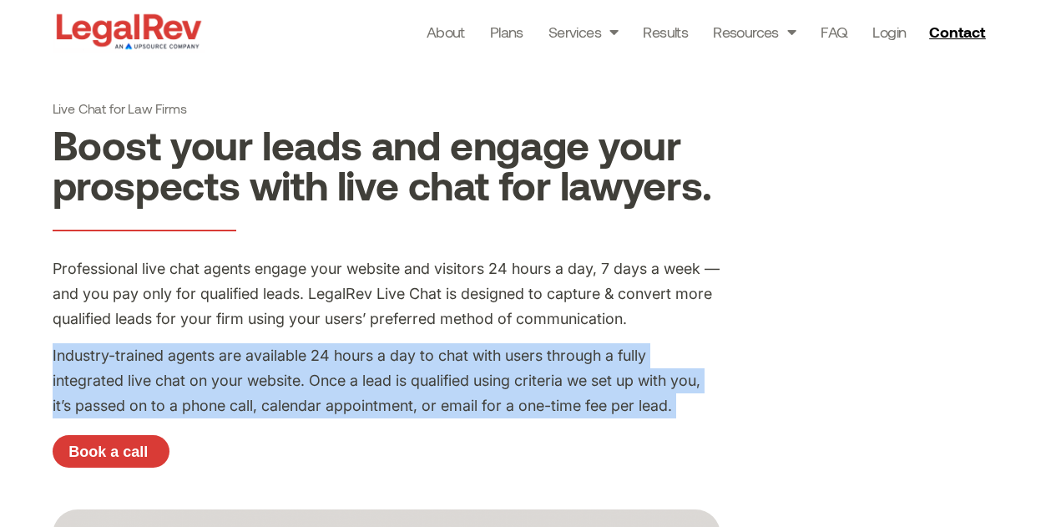
click at [130, 373] on p "Industry-trained agents are available 24 hours a day to chat with users through…" at bounding box center [387, 380] width 668 height 75
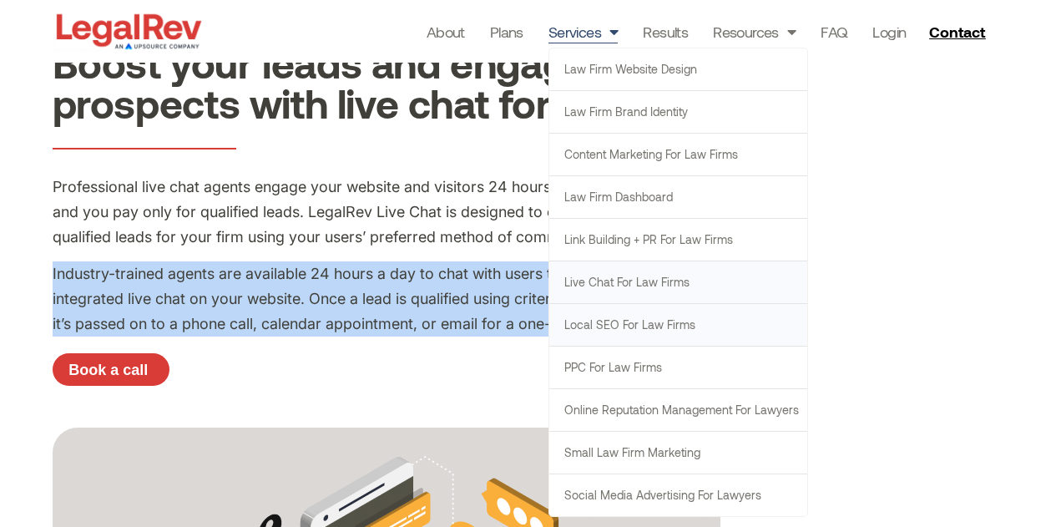
scroll to position [83, 0]
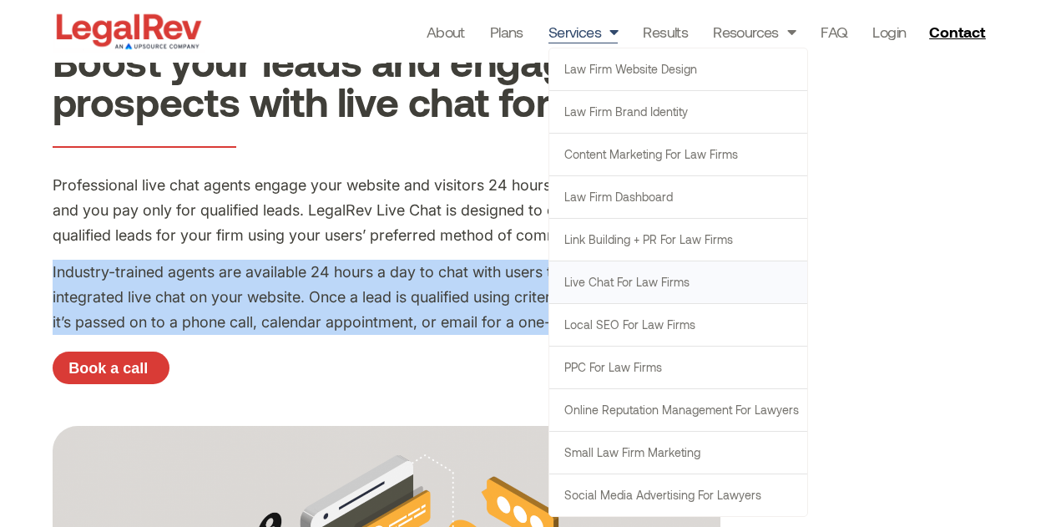
click at [461, 336] on div "Professional live chat agents engage your website and visitors 24 hours a day, …" at bounding box center [387, 258] width 668 height 170
